Goal: Book appointment/travel/reservation

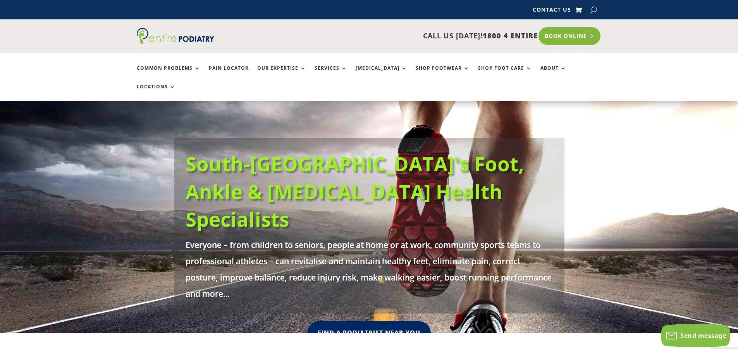
drag, startPoint x: 0, startPoint y: 0, endPoint x: 574, endPoint y: 37, distance: 574.9
click at [574, 37] on link "Book Online" at bounding box center [570, 36] width 62 height 18
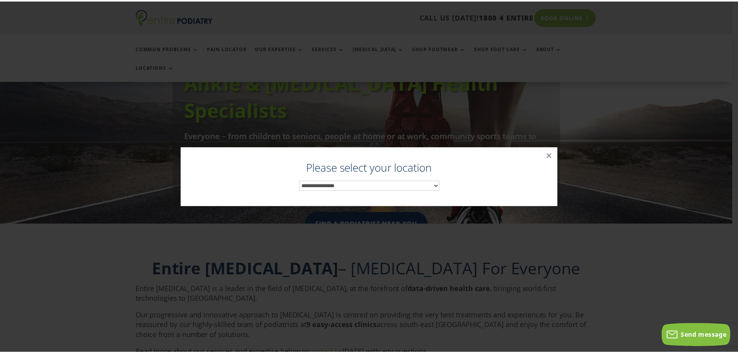
scroll to position [118, 0]
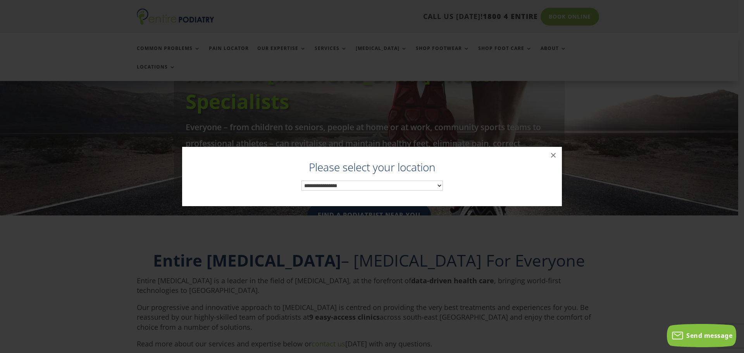
click at [314, 183] on select "**********" at bounding box center [371, 186] width 141 height 10
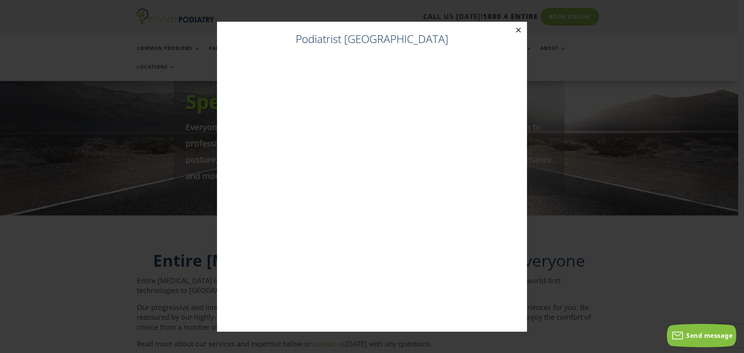
click at [521, 30] on button "×" at bounding box center [518, 30] width 17 height 17
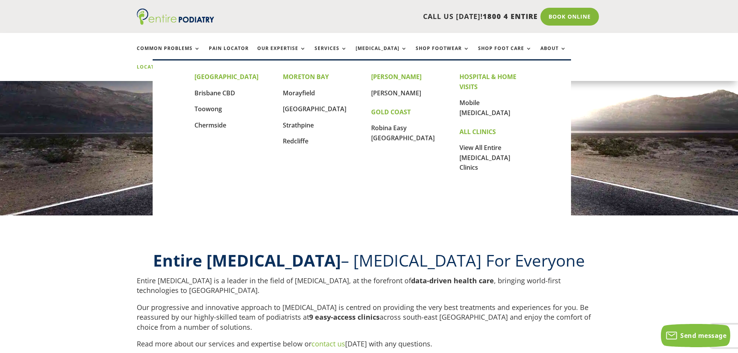
click at [176, 64] on link "Locations" at bounding box center [156, 72] width 39 height 17
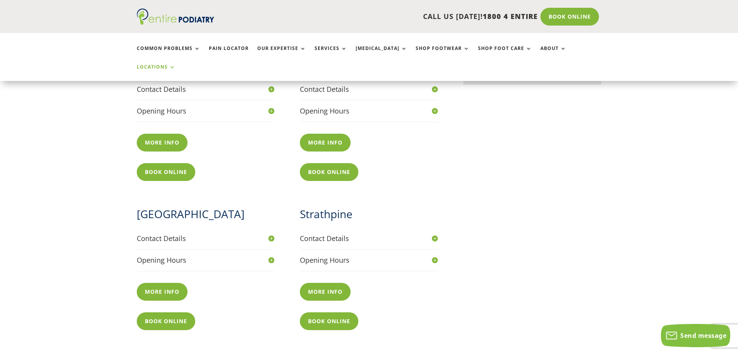
scroll to position [589, 0]
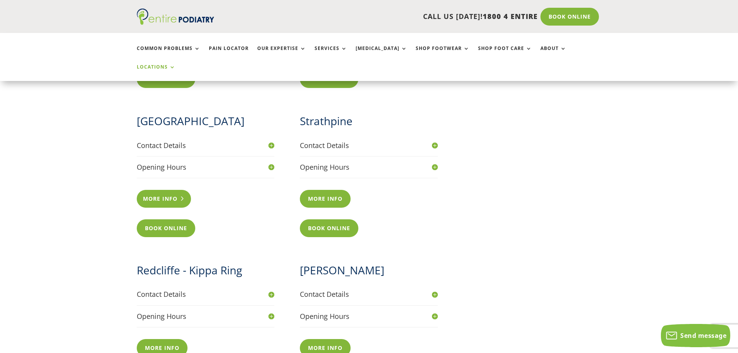
click at [159, 190] on link "More info" at bounding box center [164, 199] width 55 height 18
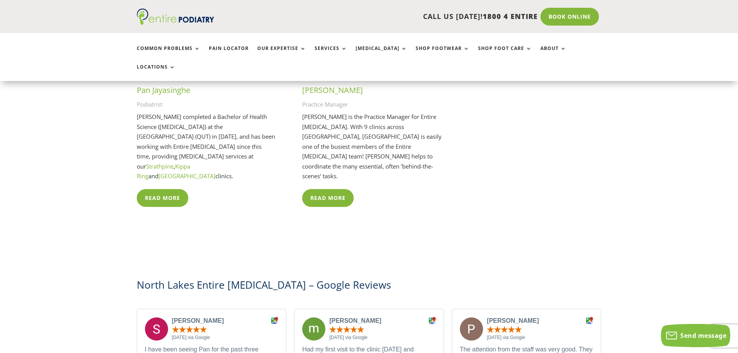
scroll to position [2006, 0]
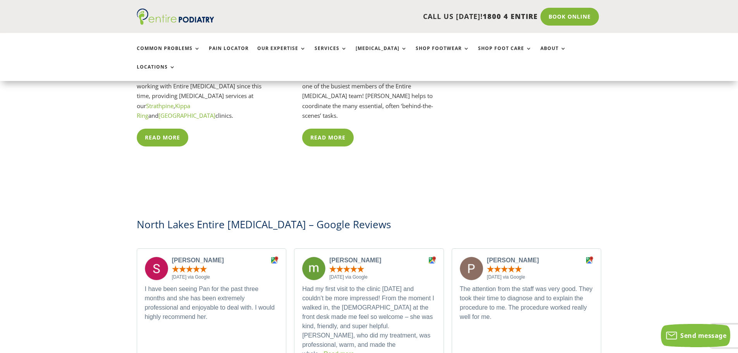
click at [323, 351] on link "Read more" at bounding box center [338, 354] width 31 height 7
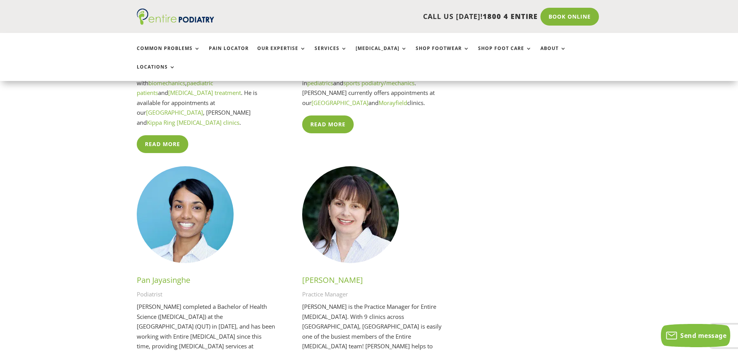
scroll to position [1758, 0]
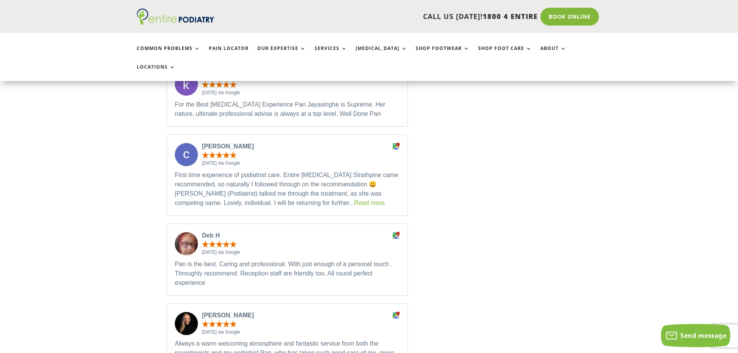
scroll to position [899, 0]
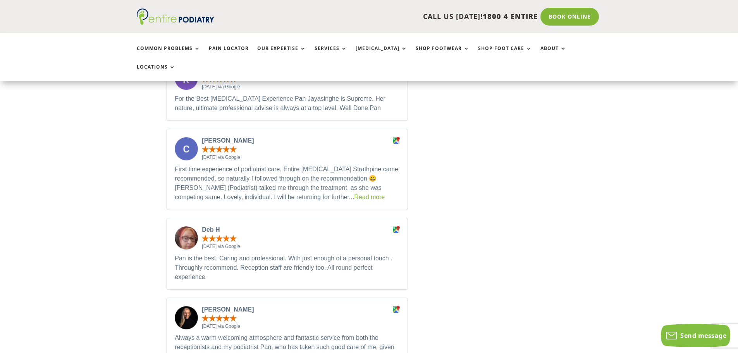
click at [296, 165] on p "First time experience of podiatrist care. Entire Podiatry Strathpine came recom…" at bounding box center [287, 183] width 225 height 37
click at [354, 194] on link "Read more" at bounding box center [369, 197] width 31 height 7
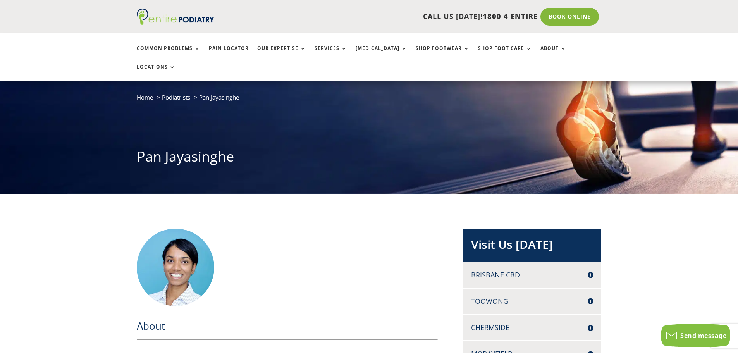
scroll to position [0, 0]
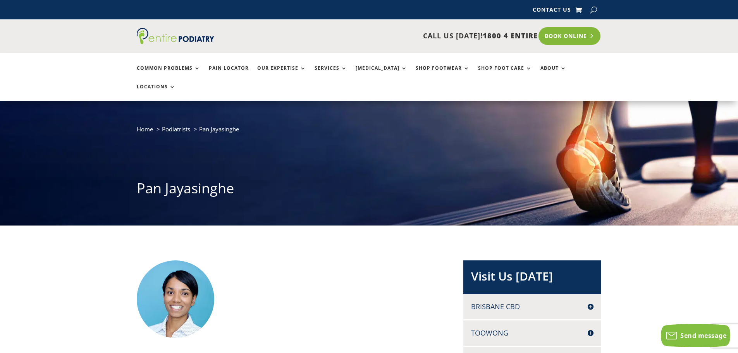
click at [566, 31] on link "Book Online" at bounding box center [570, 36] width 62 height 18
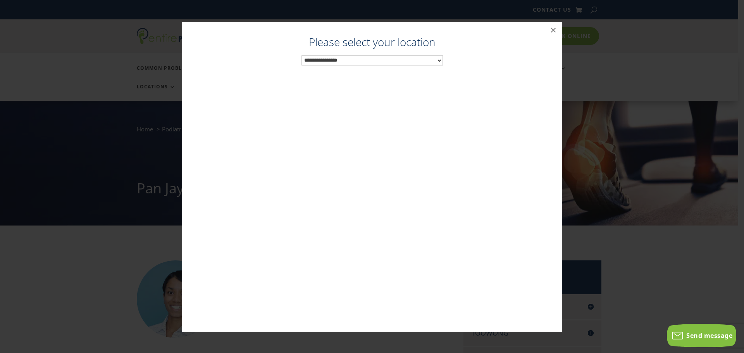
click at [322, 58] on select "**********" at bounding box center [371, 60] width 141 height 10
click at [552, 30] on button "×" at bounding box center [553, 30] width 17 height 17
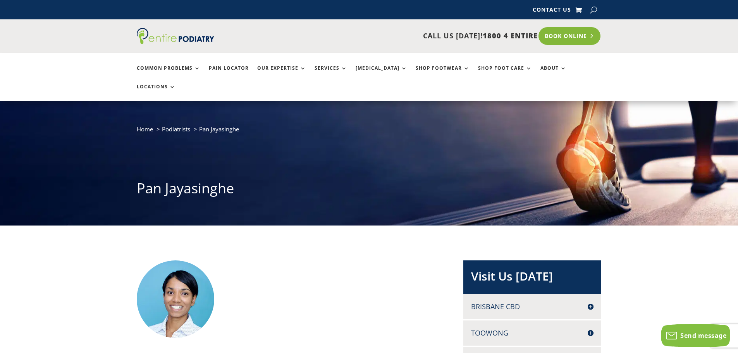
click at [552, 36] on link "Book Online" at bounding box center [570, 36] width 62 height 18
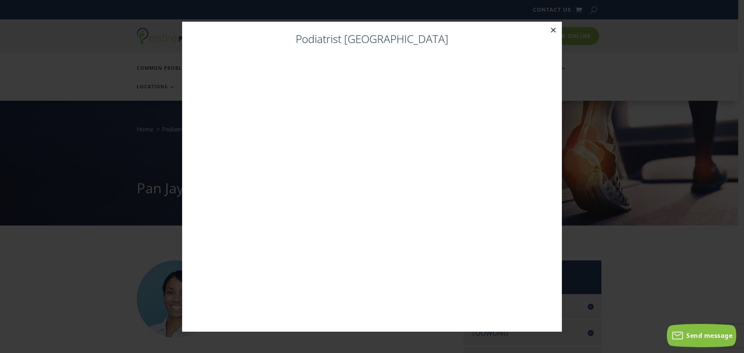
click at [555, 30] on button "×" at bounding box center [553, 30] width 17 height 17
